Goal: Transaction & Acquisition: Purchase product/service

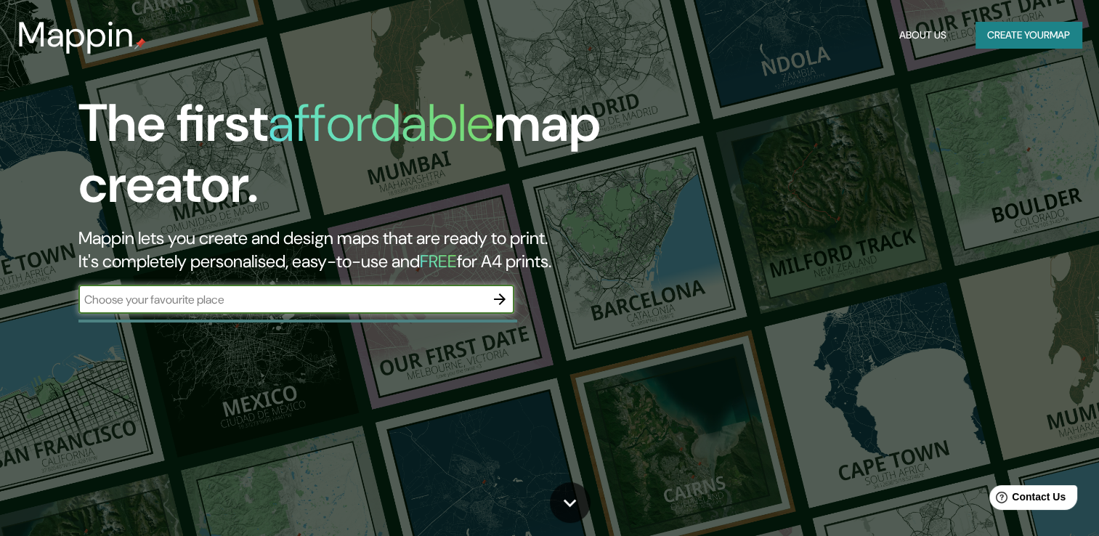
click at [362, 304] on input "text" at bounding box center [281, 299] width 407 height 17
type input "[GEOGRAPHIC_DATA]"
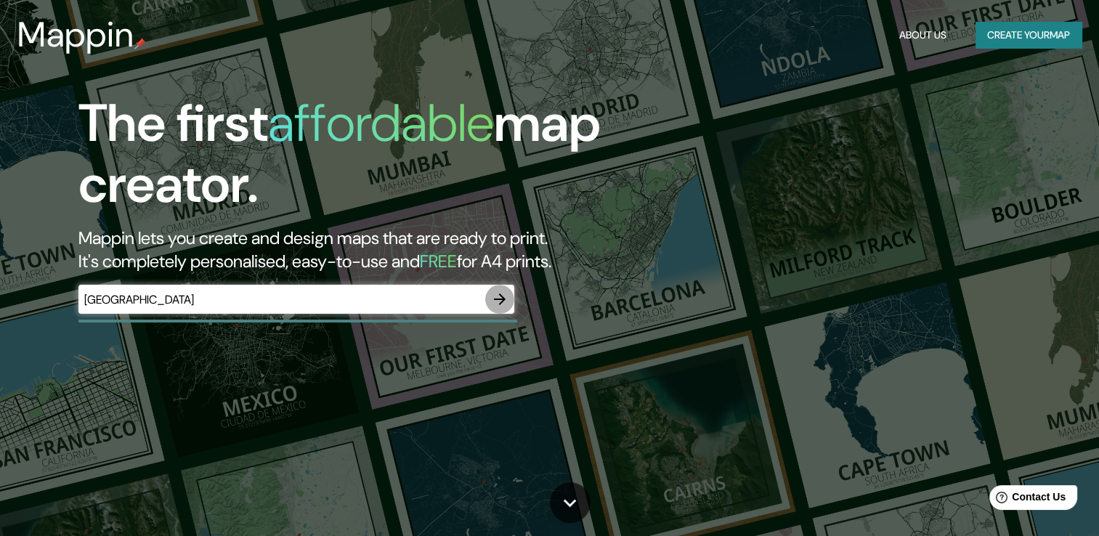
click at [497, 295] on icon "button" at bounding box center [499, 299] width 17 height 17
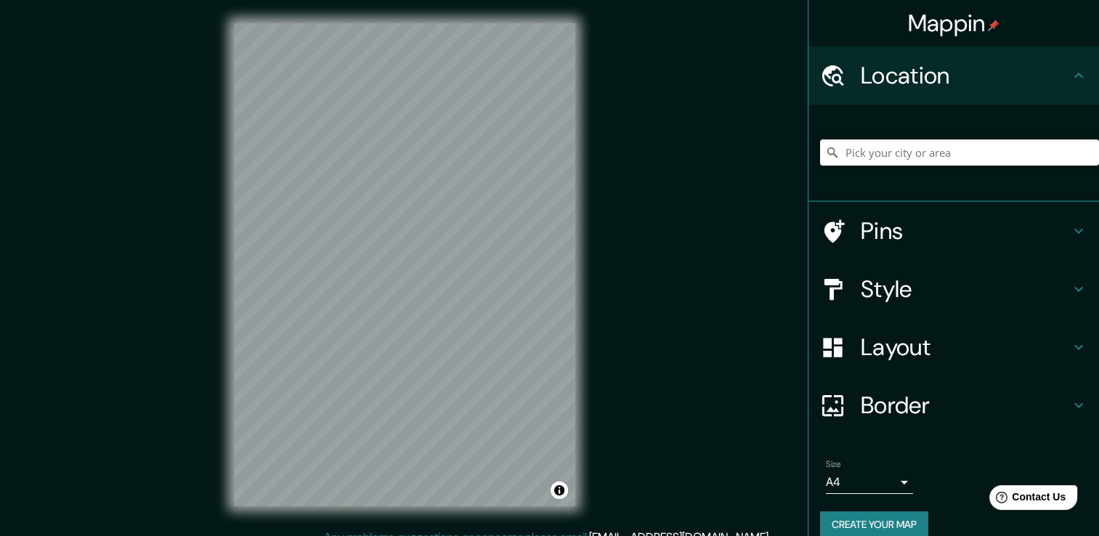
click at [1032, 73] on h4 "Location" at bounding box center [965, 75] width 209 height 29
click at [1046, 80] on h4 "Location" at bounding box center [965, 75] width 209 height 29
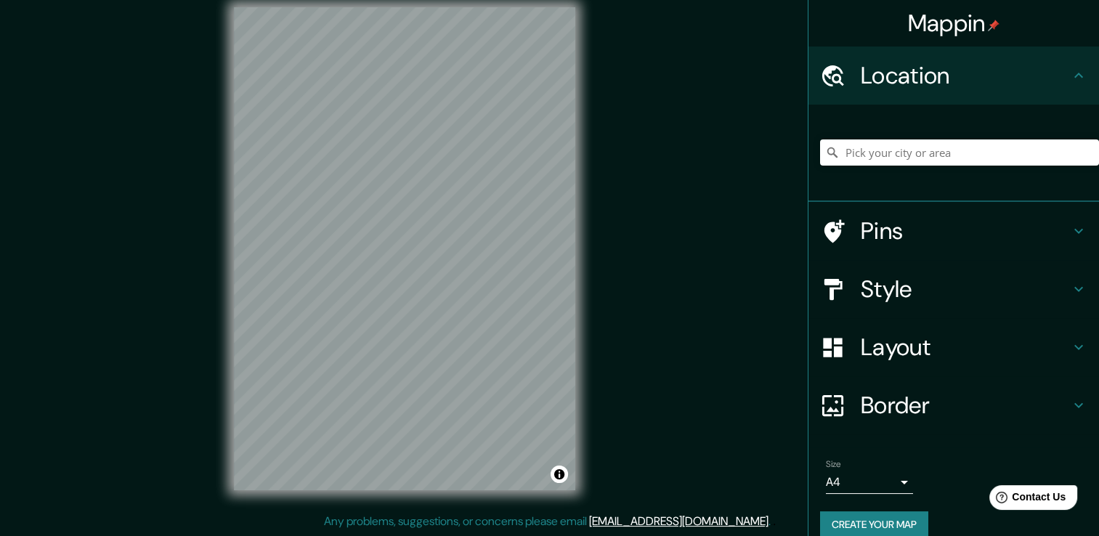
click at [262, 520] on html "Mappin Location Pins Style Layout Border Choose a border. Hint : you can make l…" at bounding box center [549, 252] width 1099 height 536
click at [169, 373] on div "Mappin Location Pins Style Layout Border Choose a border. Hint : you can make l…" at bounding box center [549, 260] width 1099 height 552
click at [593, 234] on div "© Mapbox © OpenStreetMap Improve this map" at bounding box center [405, 248] width 388 height 529
click at [586, 152] on div "© Mapbox © OpenStreetMap Improve this map" at bounding box center [405, 248] width 388 height 529
click at [211, 480] on div "© Mapbox © OpenStreetMap Improve this map" at bounding box center [405, 248] width 388 height 529
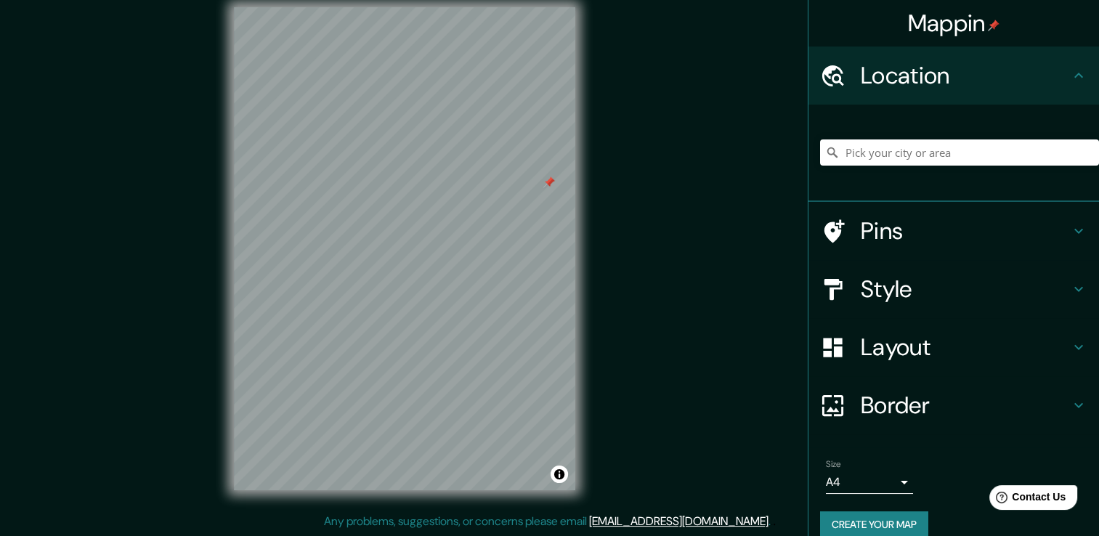
scroll to position [18, 0]
